Goal: Navigation & Orientation: Find specific page/section

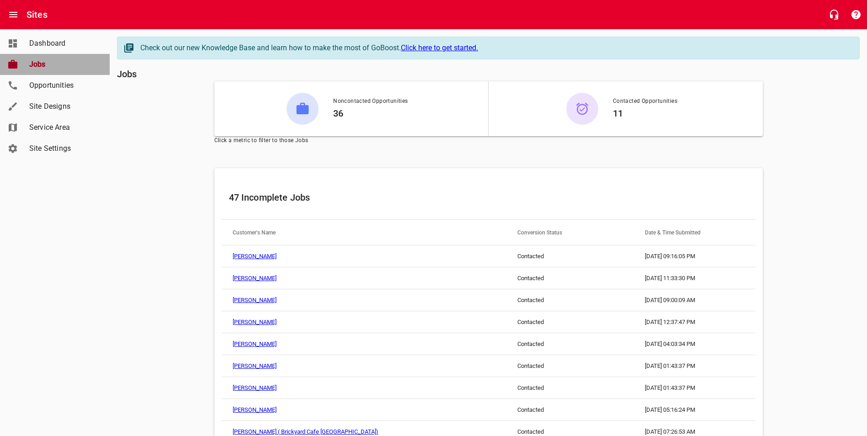
click at [38, 63] on span "Jobs" at bounding box center [63, 64] width 69 height 11
click at [41, 47] on span "Dashboard" at bounding box center [63, 43] width 69 height 11
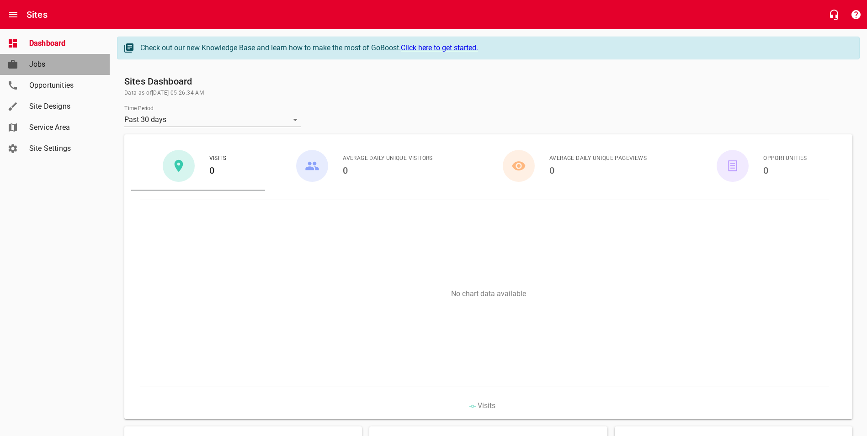
click at [32, 71] on link "Jobs" at bounding box center [55, 64] width 110 height 21
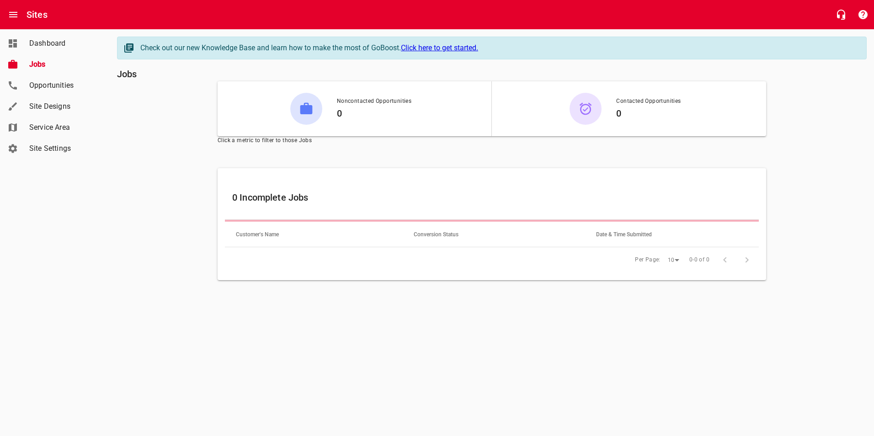
click at [51, 86] on span "Opportunities" at bounding box center [63, 85] width 69 height 11
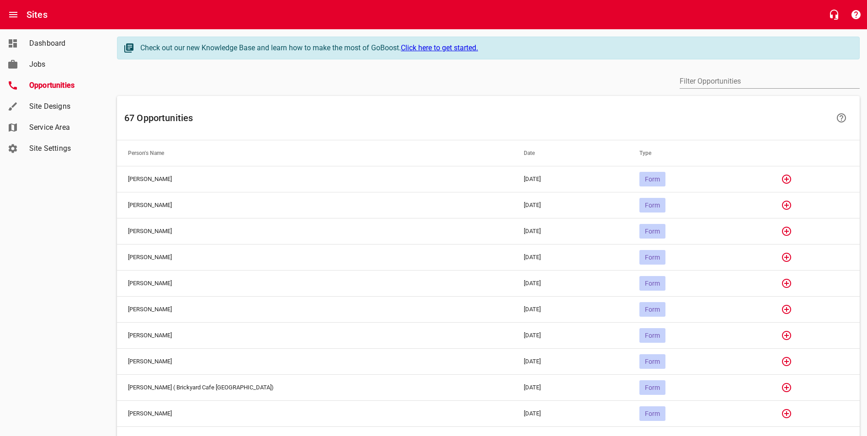
click at [28, 70] on link "Jobs" at bounding box center [55, 64] width 110 height 21
